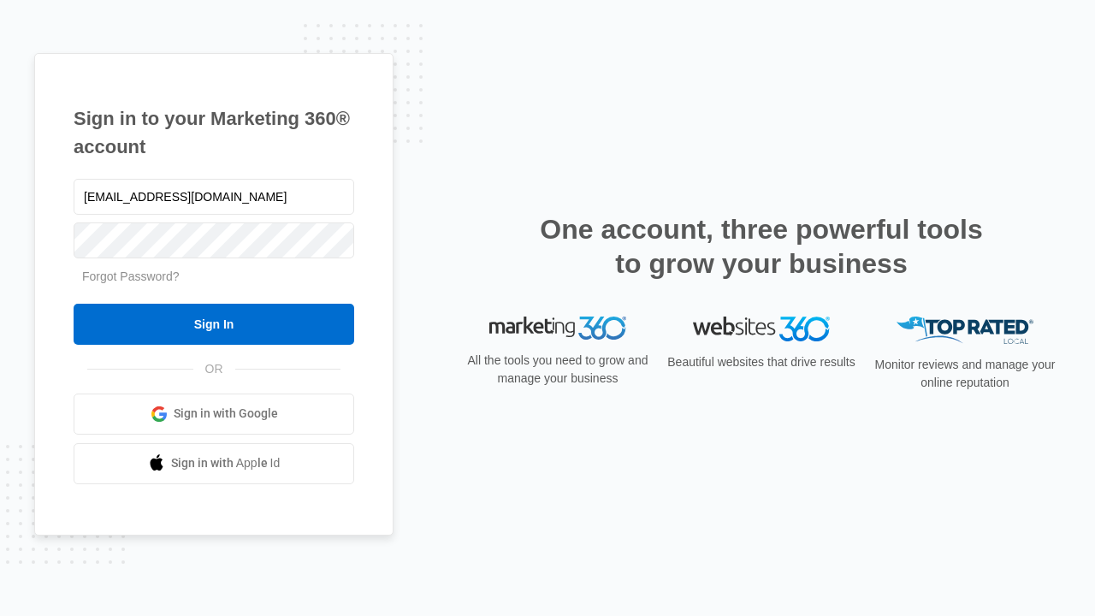
type input "dankie614@gmail.com"
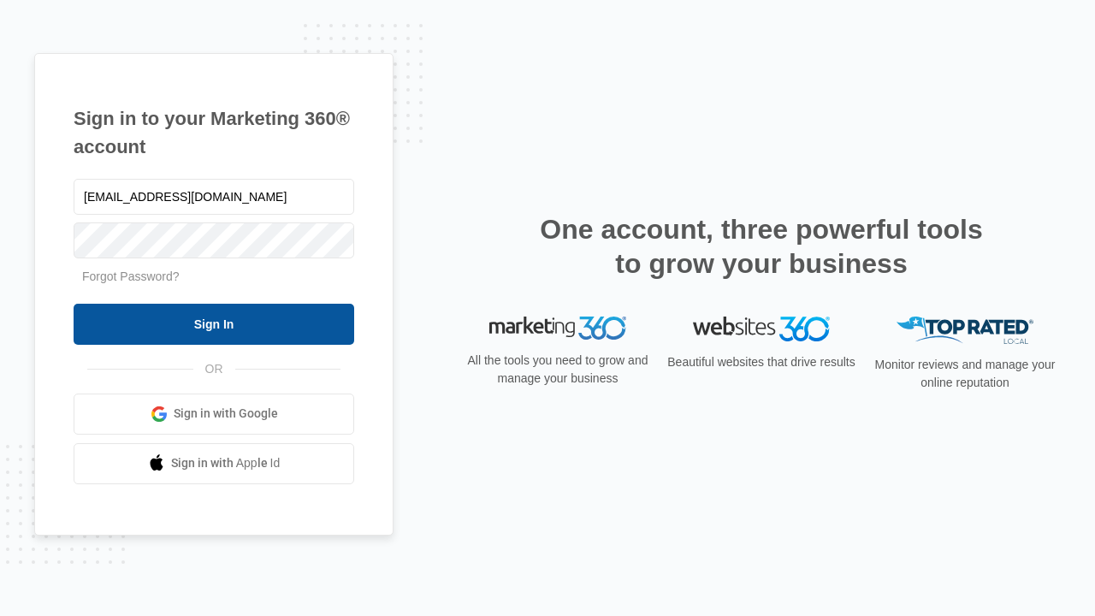
click at [214, 323] on input "Sign In" at bounding box center [214, 324] width 281 height 41
